Goal: Navigation & Orientation: Find specific page/section

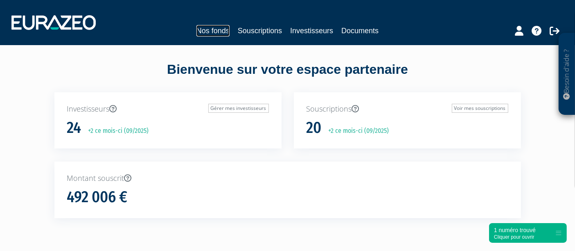
click at [223, 31] on link "Nos fonds" at bounding box center [212, 30] width 33 height 11
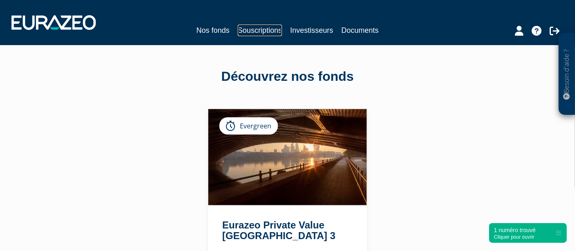
click at [251, 35] on link "Souscriptions" at bounding box center [260, 30] width 44 height 11
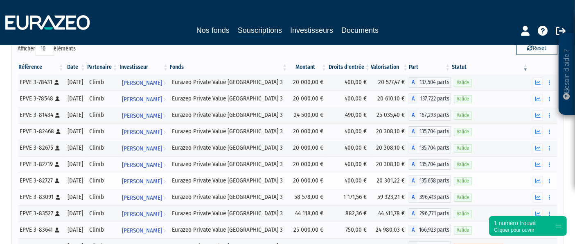
scroll to position [195, 0]
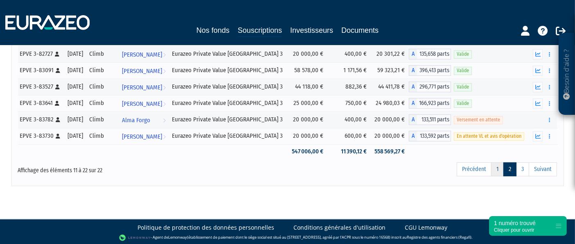
click at [500, 164] on link "1" at bounding box center [497, 169] width 13 height 14
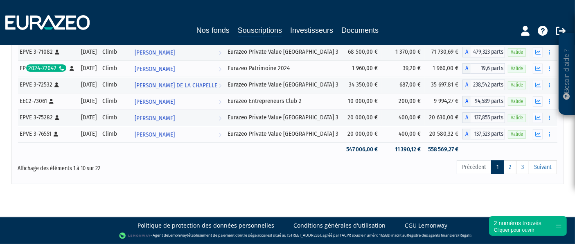
scroll to position [148, 0]
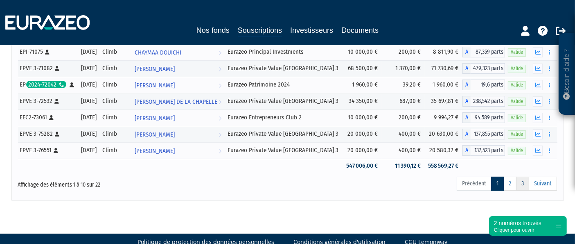
click at [521, 179] on link "3" at bounding box center [522, 183] width 13 height 14
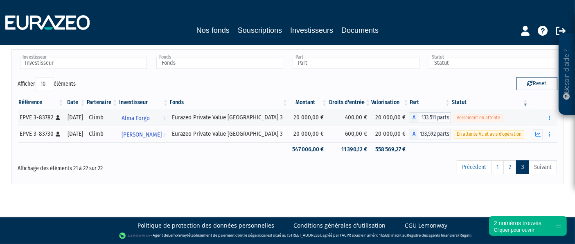
scroll to position [17, 0]
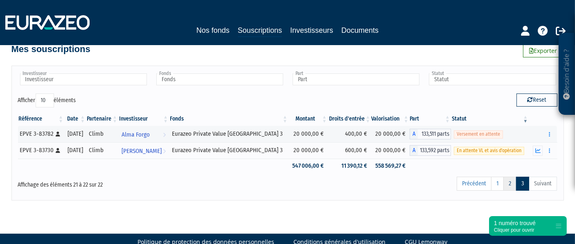
click at [512, 189] on link "2" at bounding box center [509, 183] width 13 height 14
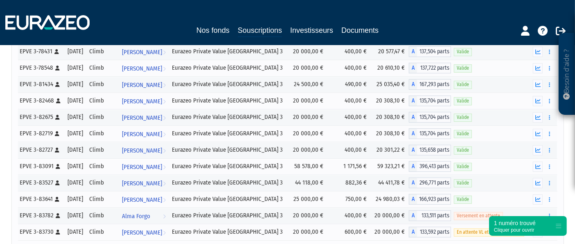
scroll to position [98, 0]
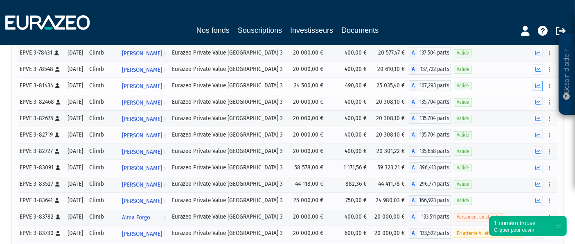
click at [535, 85] on button "button" at bounding box center [538, 86] width 10 height 10
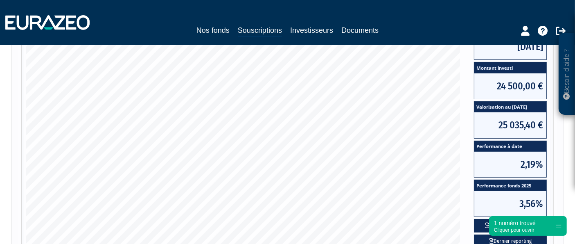
scroll to position [169, 0]
